Goal: Task Accomplishment & Management: Complete application form

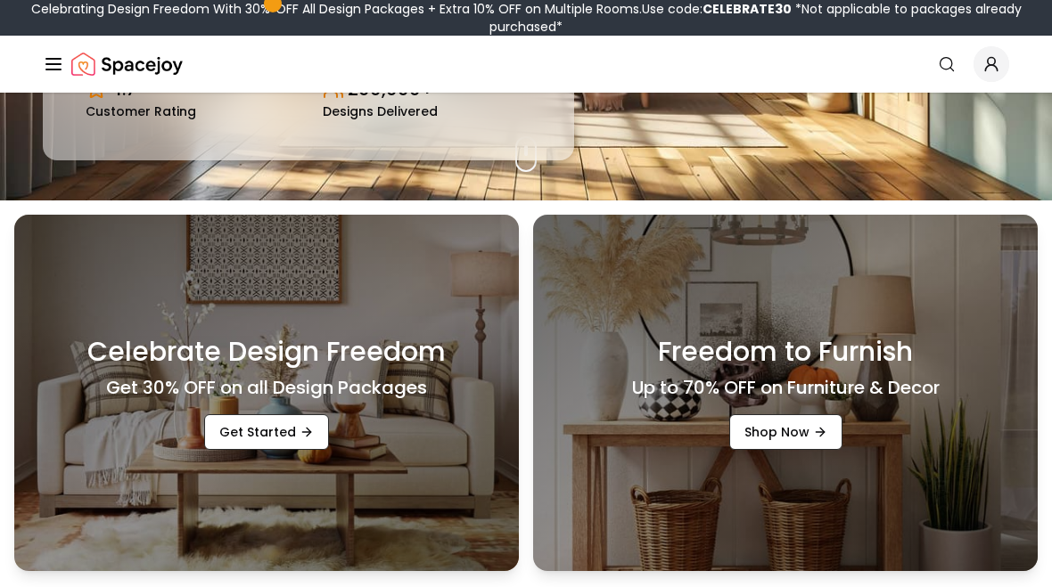
scroll to position [383, 0]
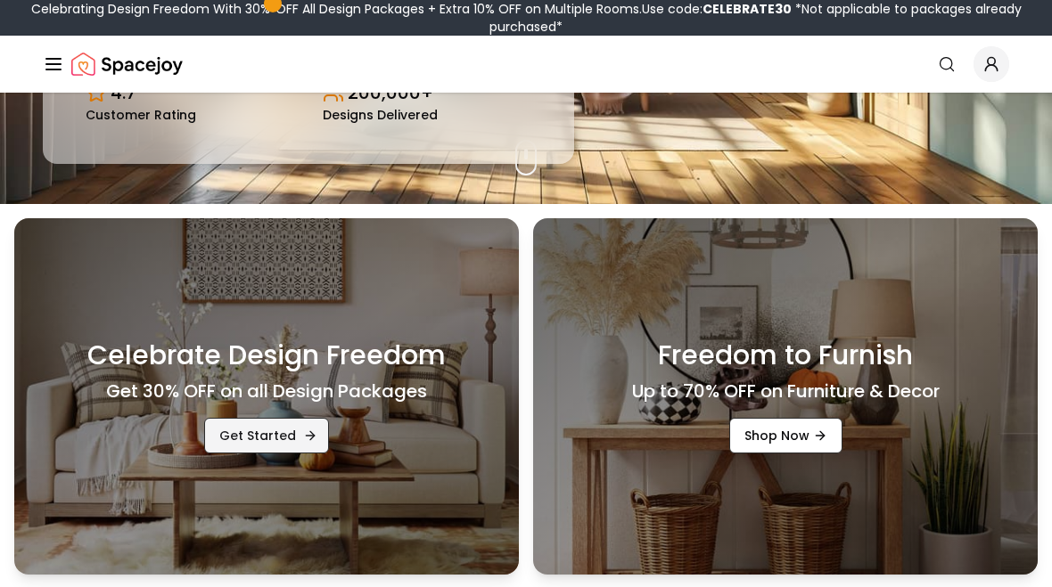
click at [239, 451] on link "Get Started" at bounding box center [266, 436] width 125 height 36
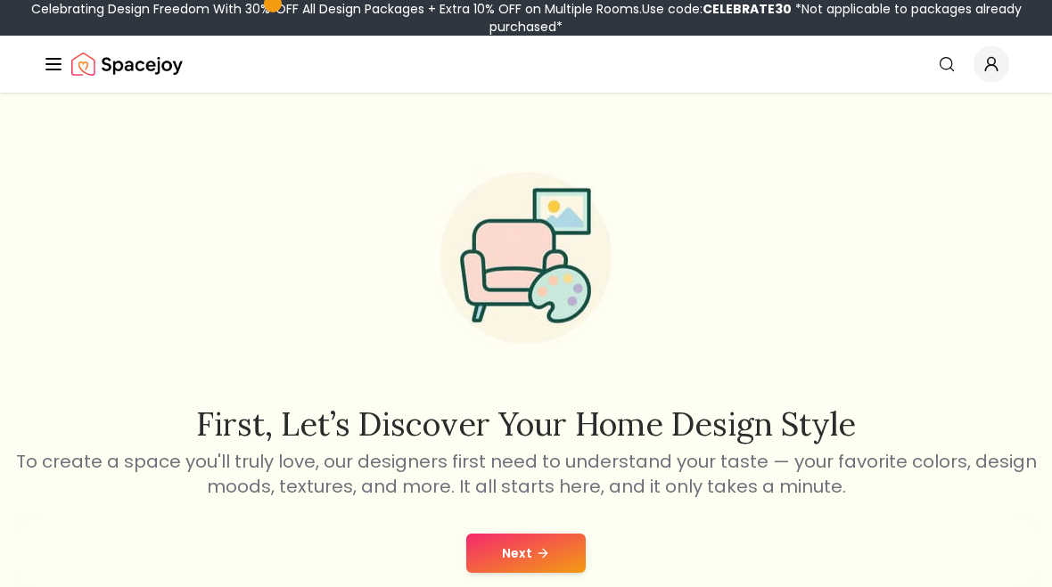
click at [531, 584] on div "Next" at bounding box center [525, 554] width 1023 height 68
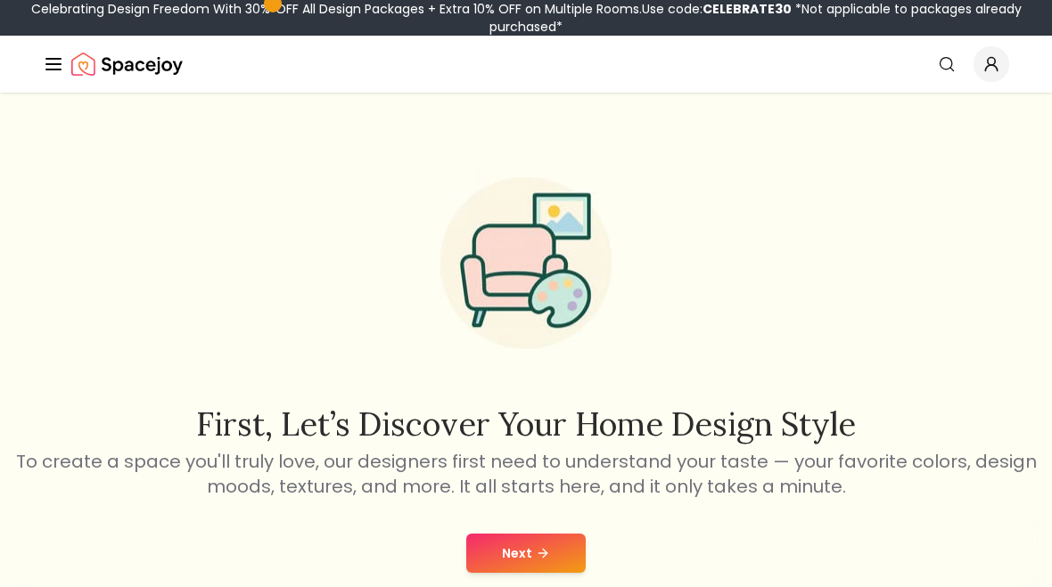
click at [545, 555] on icon at bounding box center [545, 553] width 4 height 8
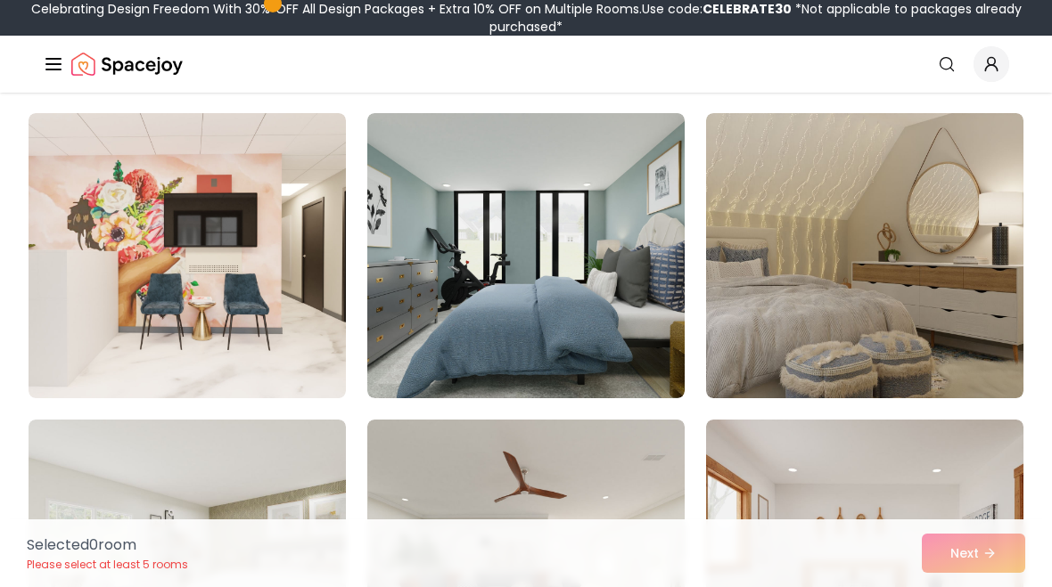
scroll to position [3499, 0]
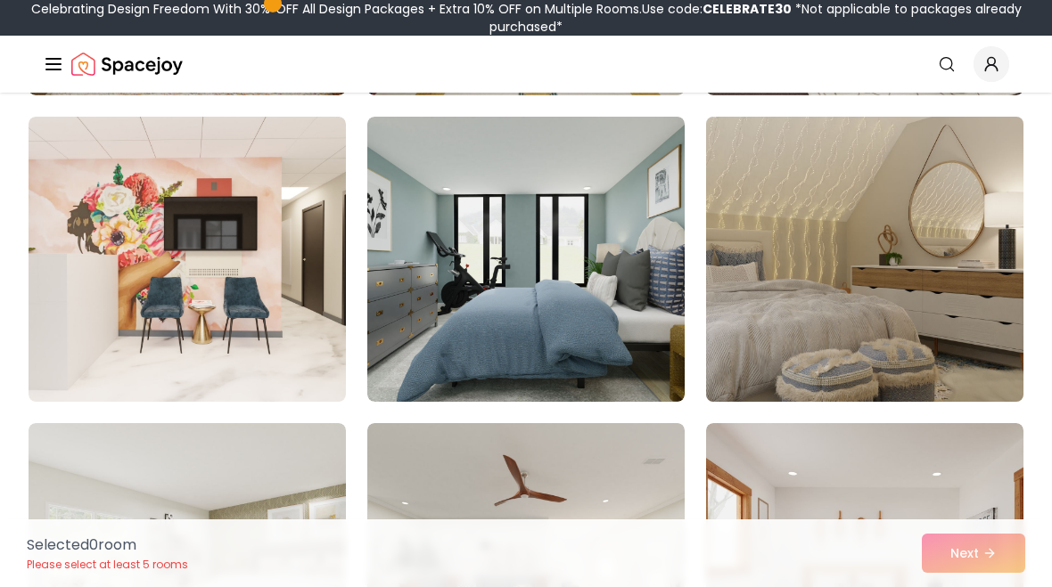
click at [975, 369] on img at bounding box center [864, 260] width 333 height 300
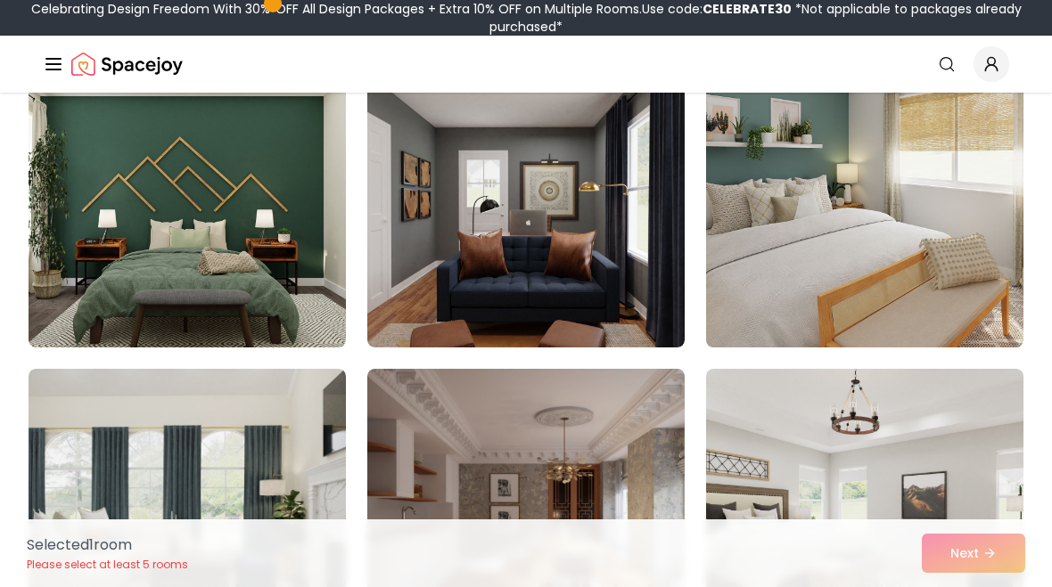
click at [929, 210] on img at bounding box center [864, 205] width 333 height 300
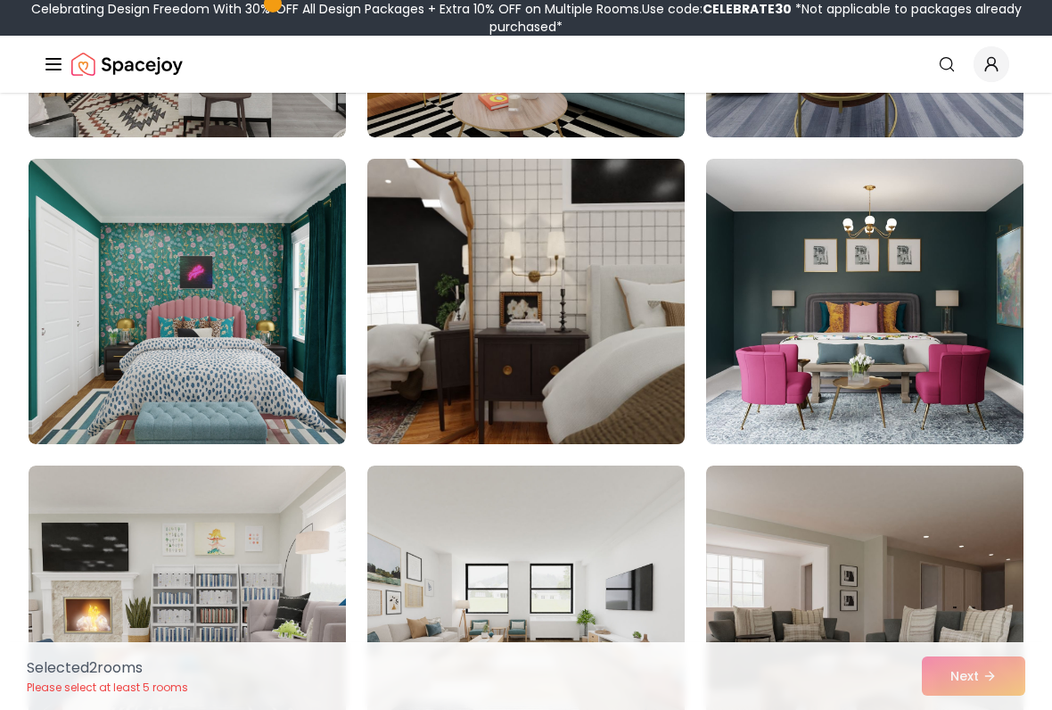
click at [646, 392] on img at bounding box center [525, 302] width 333 height 300
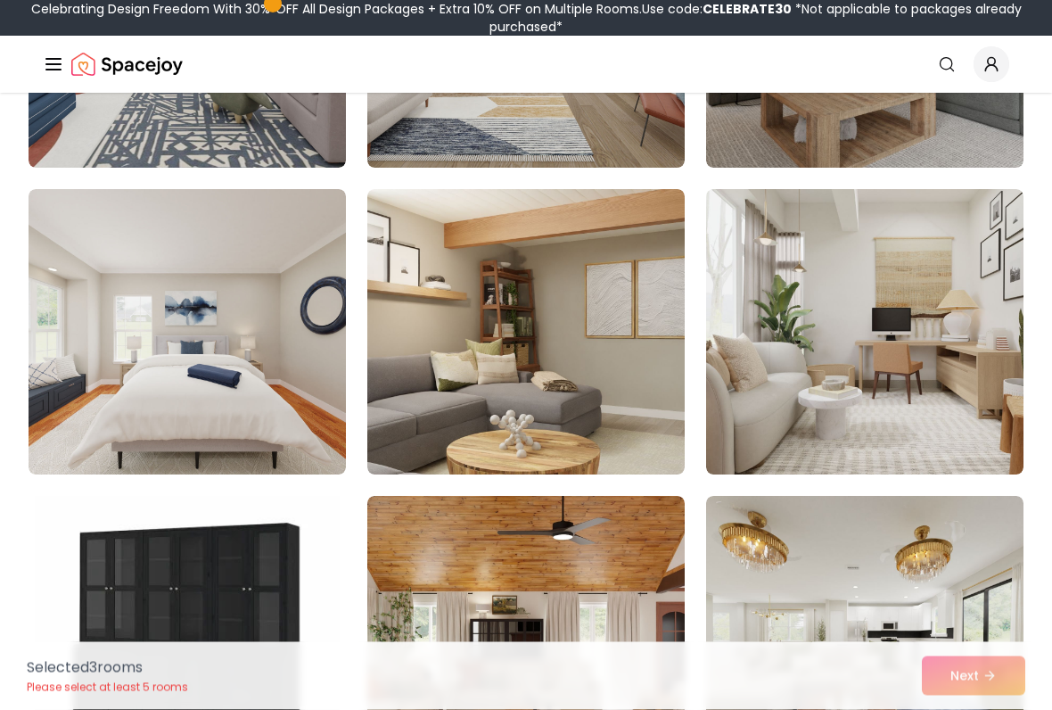
scroll to position [8947, 0]
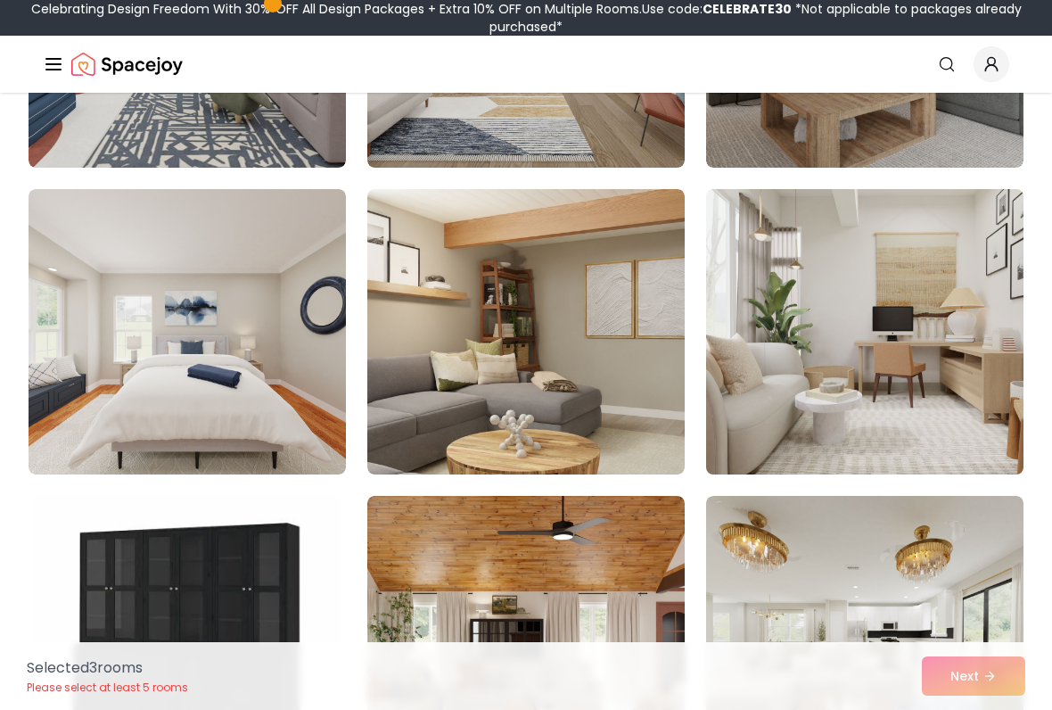
click at [954, 357] on img at bounding box center [864, 332] width 333 height 300
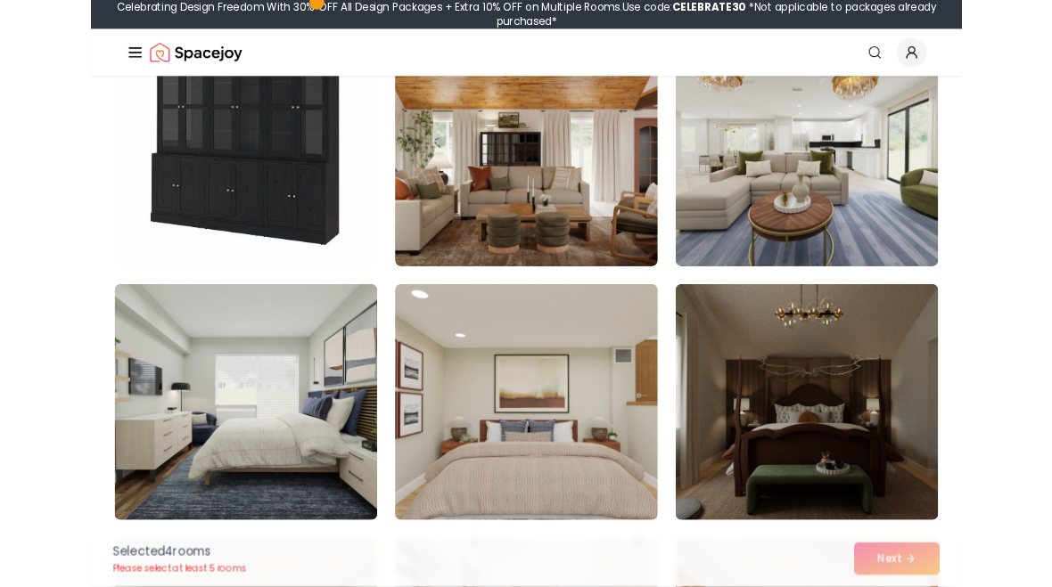
scroll to position [9400, 0]
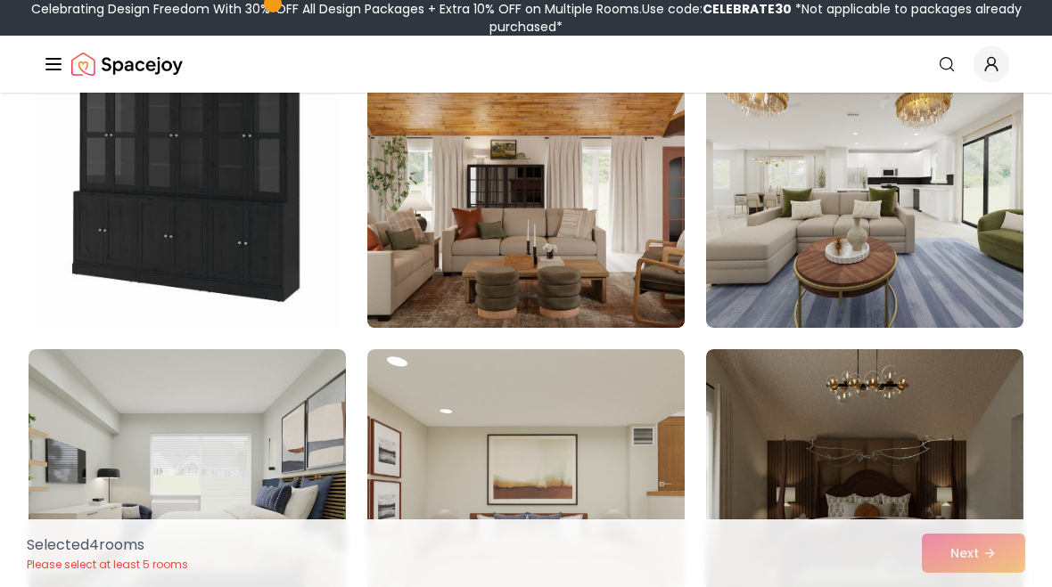
click at [683, 262] on img at bounding box center [525, 186] width 333 height 300
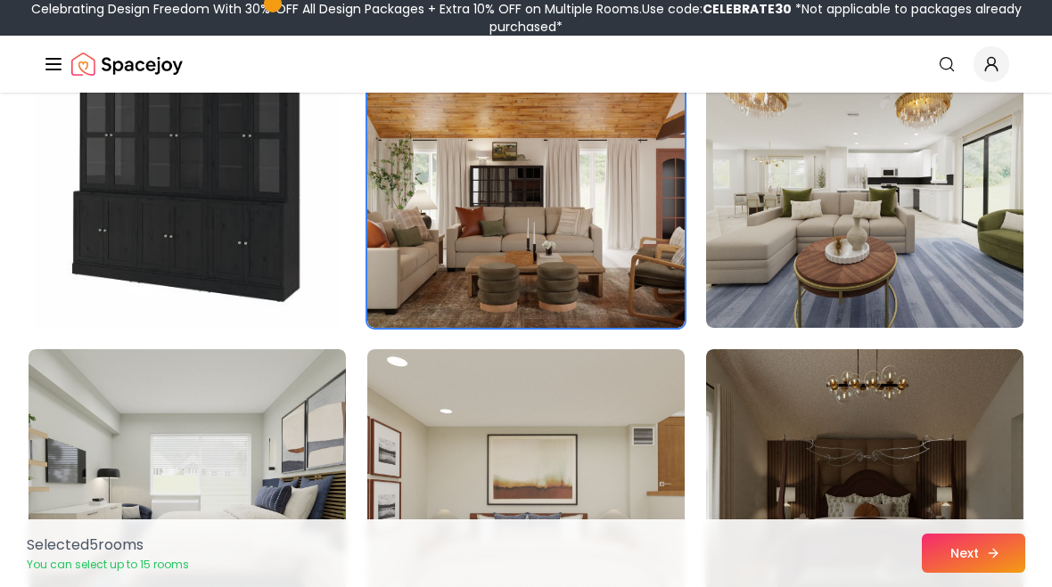
click at [998, 559] on icon at bounding box center [993, 553] width 14 height 14
